Goal: Transaction & Acquisition: Purchase product/service

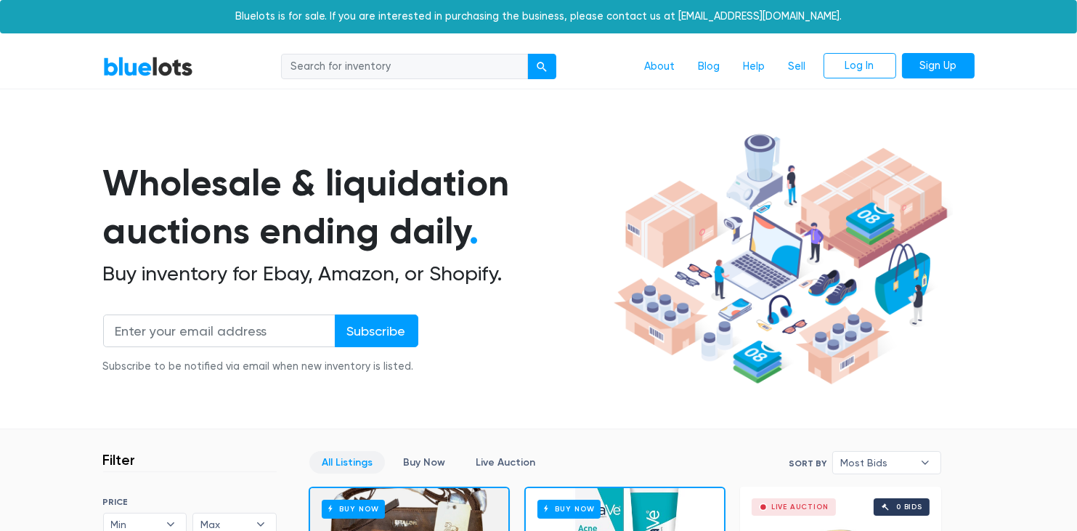
click at [402, 66] on input "search" at bounding box center [404, 67] width 247 height 26
type input "purse"
click at [527, 54] on button "submit" at bounding box center [541, 67] width 29 height 26
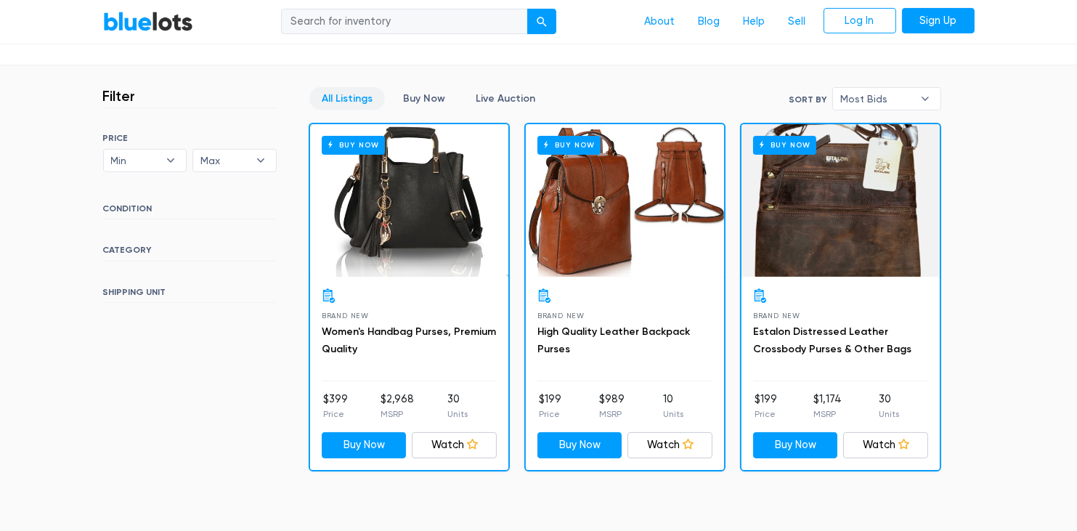
scroll to position [362, 0]
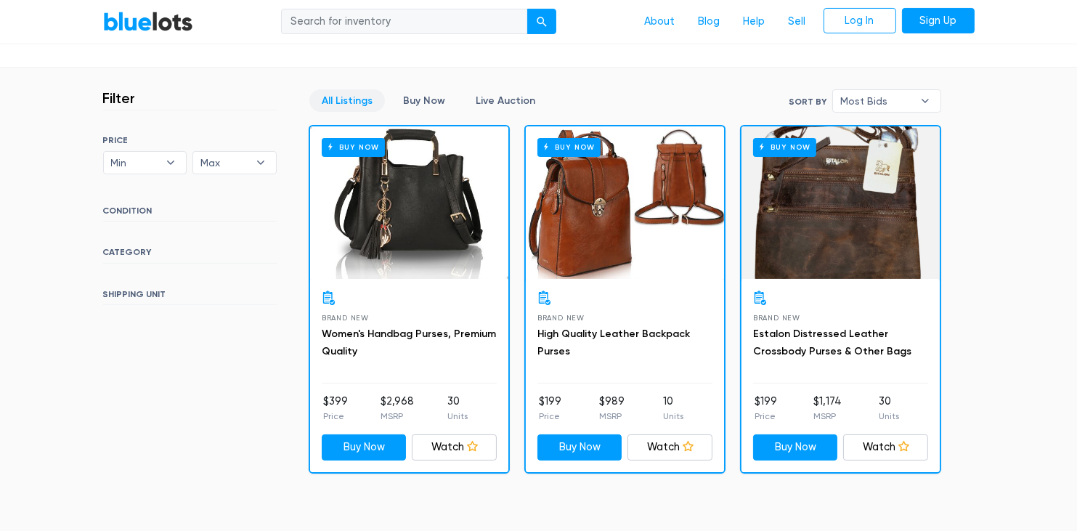
click at [391, 252] on div "Buy Now" at bounding box center [409, 202] width 198 height 152
click at [608, 229] on div "Buy Now" at bounding box center [625, 202] width 198 height 152
click at [402, 19] on input "search" at bounding box center [404, 22] width 247 height 26
type input "wallet"
click at [527, 9] on button "submit" at bounding box center [541, 22] width 29 height 26
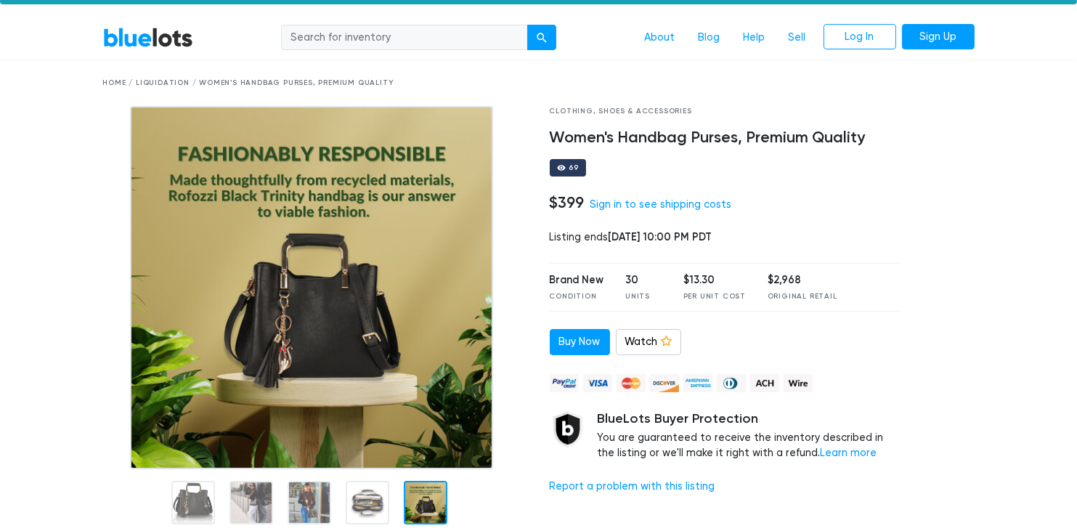
scroll to position [28, 0]
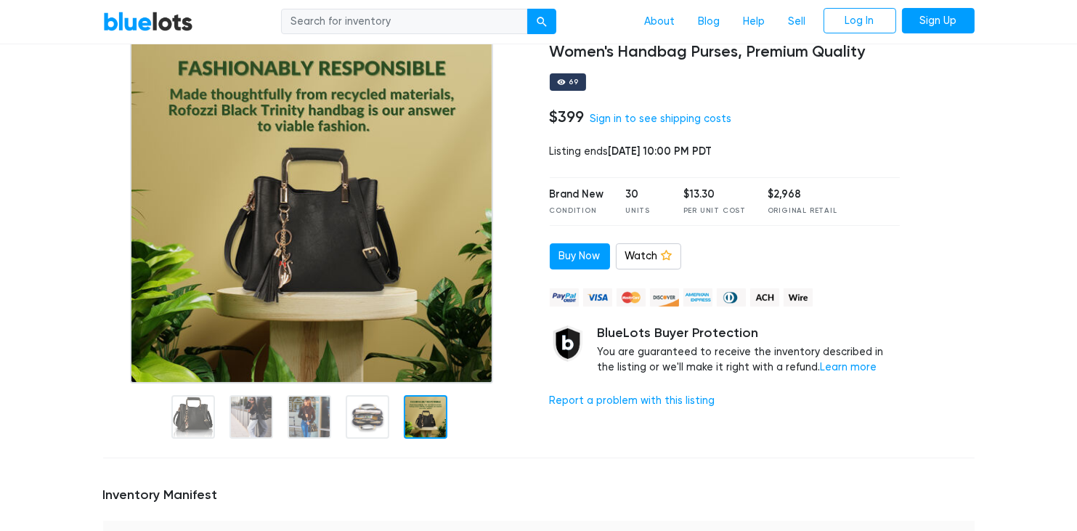
scroll to position [113, 0]
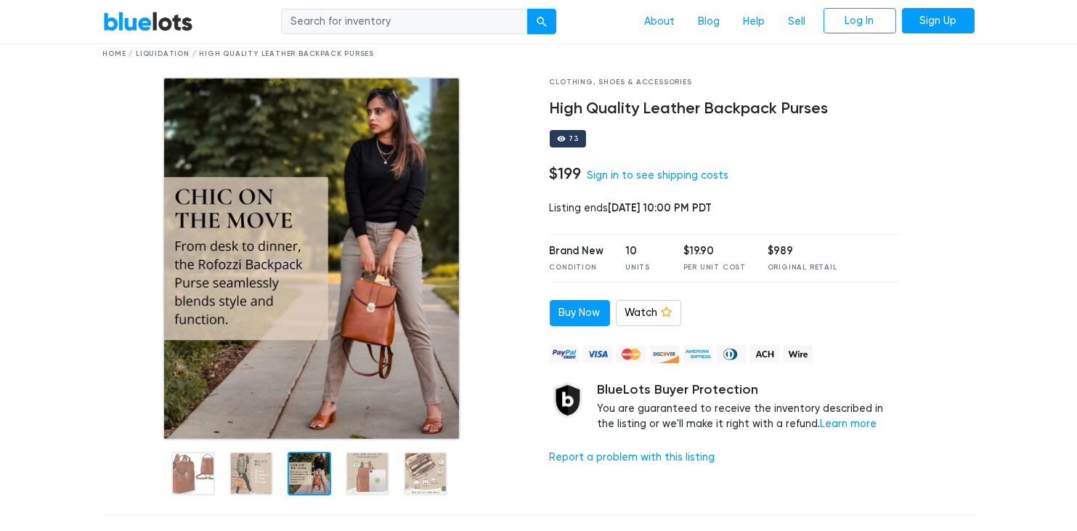
scroll to position [85, 0]
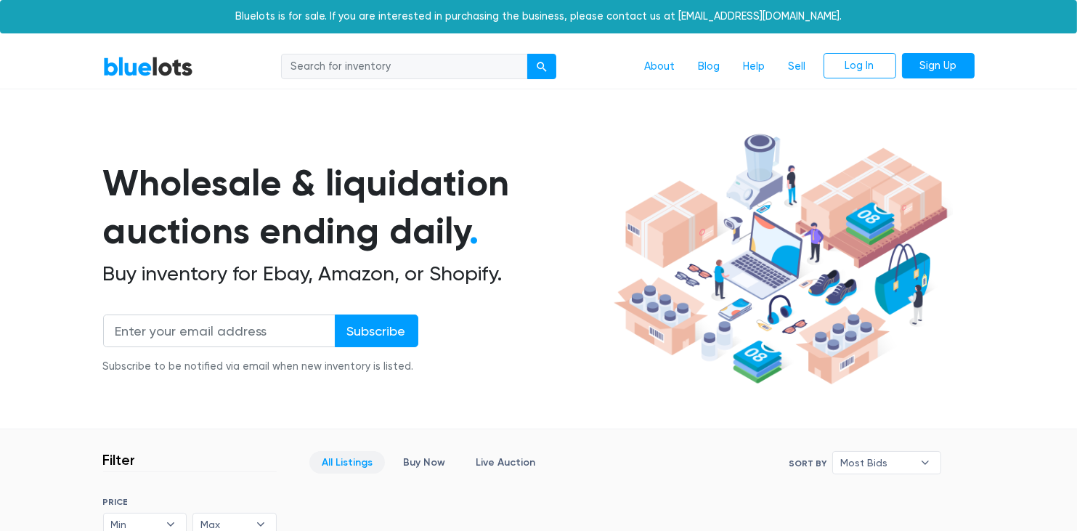
click at [15, 373] on section "Wholesale & liquidation auctions ending daily . Buy inventory for Ebay, Amazon,…" at bounding box center [538, 278] width 1077 height 303
click at [357, 65] on input "search" at bounding box center [404, 67] width 247 height 26
type input "wallet"
click at [527, 54] on button "submit" at bounding box center [541, 67] width 29 height 26
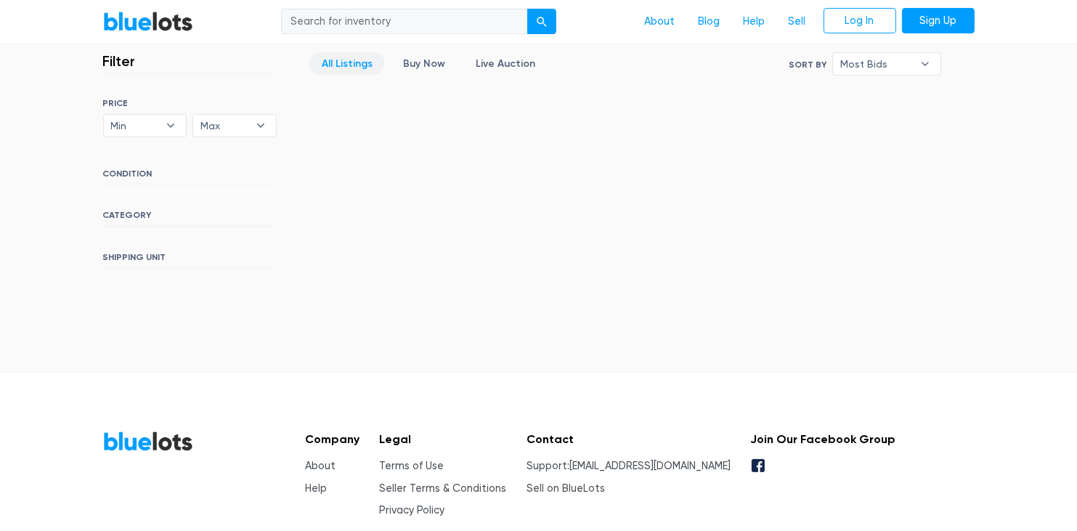
scroll to position [427, 0]
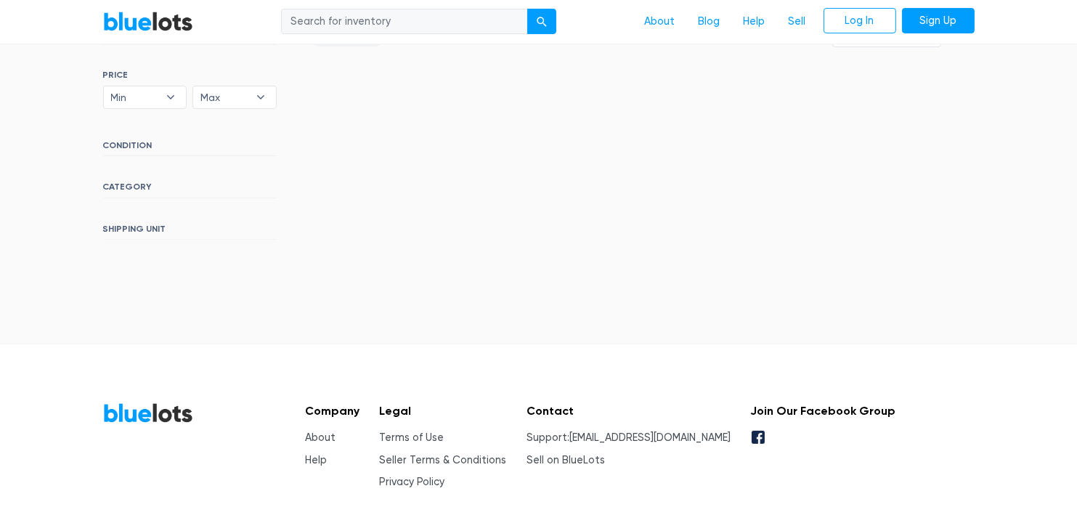
click at [142, 27] on link "BlueLots" at bounding box center [148, 21] width 90 height 21
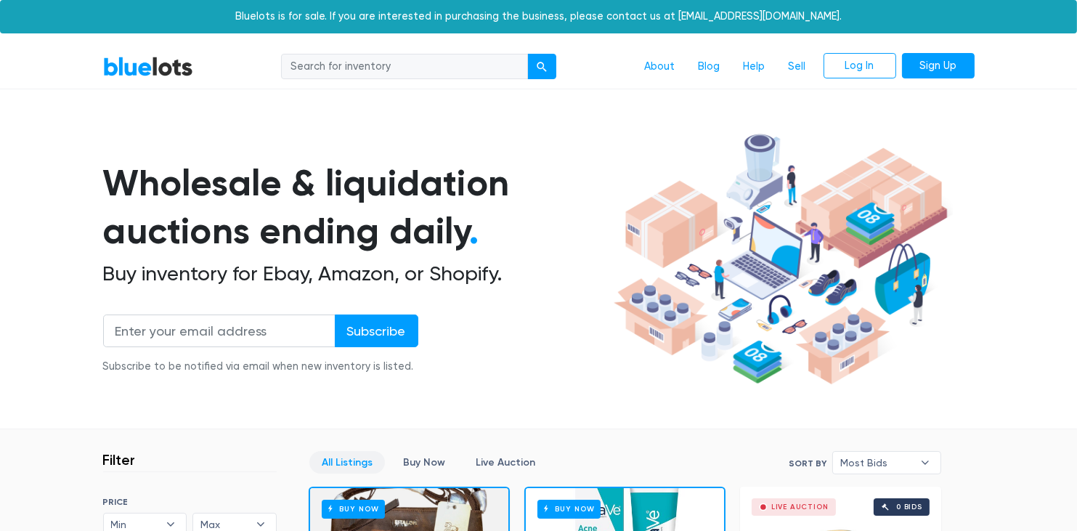
click at [340, 63] on input "search" at bounding box center [404, 67] width 247 height 26
type input "stuffed"
click at [527, 54] on button "submit" at bounding box center [541, 67] width 29 height 26
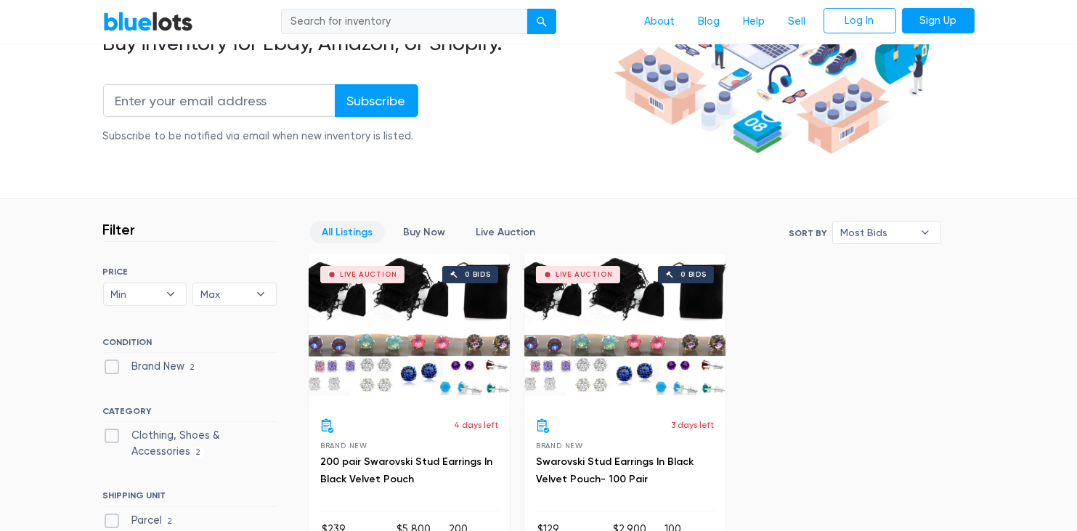
scroll to position [243, 0]
